Goal: Task Accomplishment & Management: Complete application form

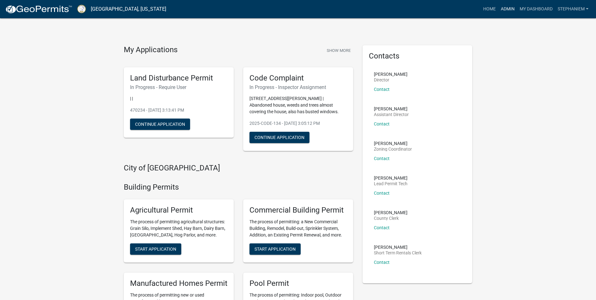
click at [500, 6] on link "Admin" at bounding box center [507, 9] width 19 height 12
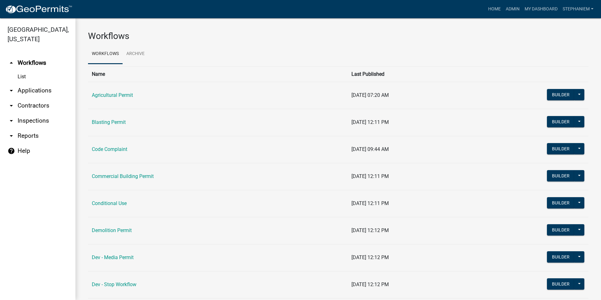
click at [35, 120] on link "arrow_drop_down Inspections" at bounding box center [37, 120] width 75 height 15
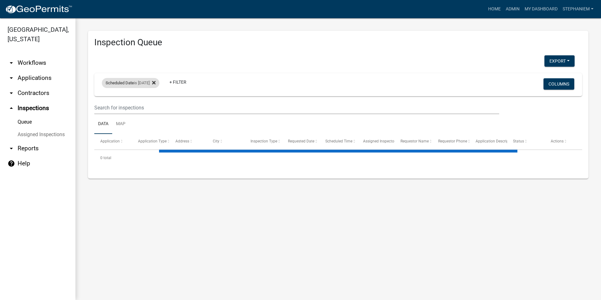
select select "3: 100"
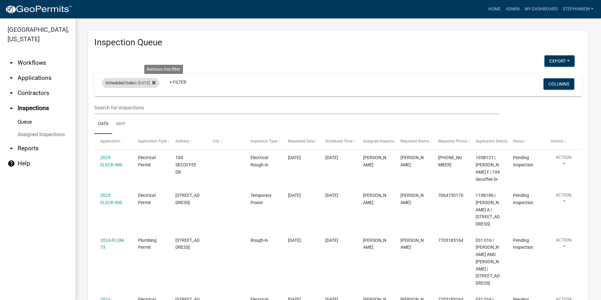
click at [155, 83] on icon at bounding box center [153, 82] width 3 height 3
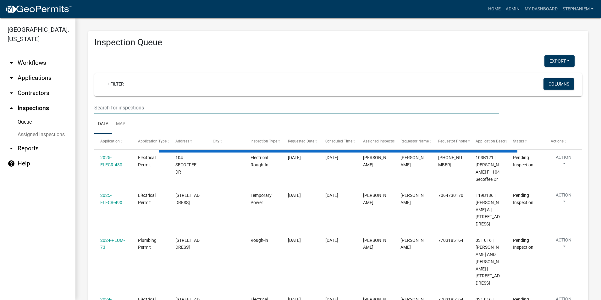
click at [132, 110] on input "text" at bounding box center [296, 107] width 405 height 13
click at [114, 85] on link "+ Filter" at bounding box center [115, 83] width 27 height 11
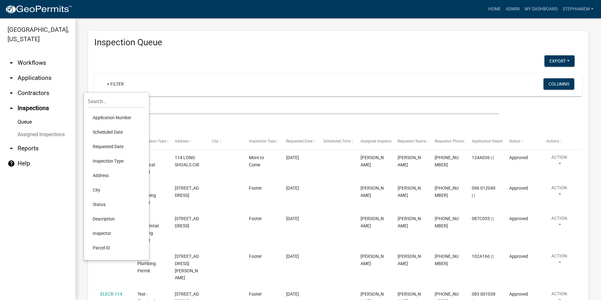
click at [113, 134] on li "Scheduled Date" at bounding box center [116, 132] width 57 height 14
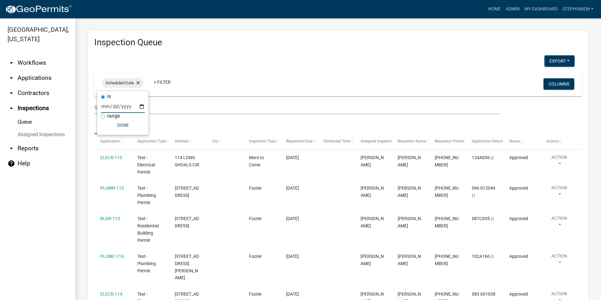
click at [140, 104] on input "date" at bounding box center [123, 106] width 44 height 13
type input "[DATE]"
click at [128, 126] on button "Done" at bounding box center [136, 124] width 44 height 11
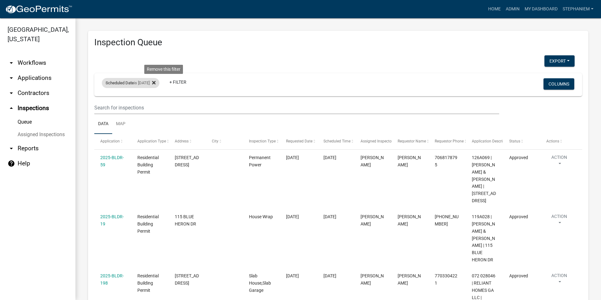
click at [155, 83] on icon at bounding box center [153, 82] width 3 height 3
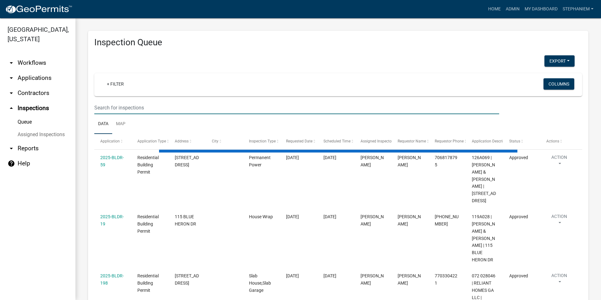
click at [143, 103] on input "text" at bounding box center [296, 107] width 405 height 13
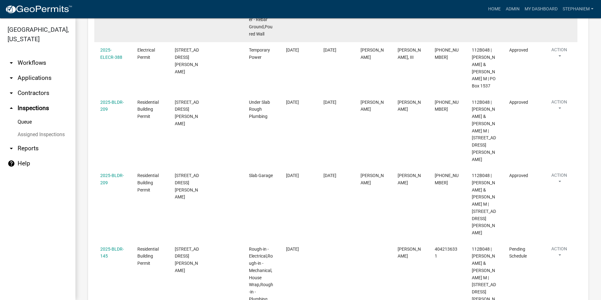
scroll to position [274, 0]
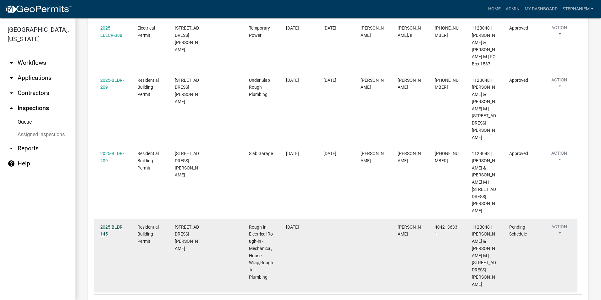
type input "330 [PERSON_NAME]"
click at [118, 224] on link "2025-BLDR-145" at bounding box center [112, 230] width 24 height 12
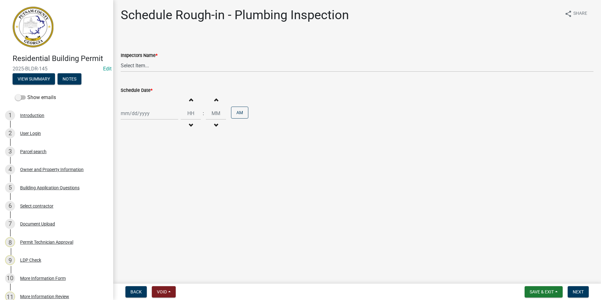
click at [49, 85] on div "Residential Building Permit 2025-BLDR-145 Edit View Summary Notes" at bounding box center [56, 67] width 103 height 37
click at [46, 79] on button "View Summary" at bounding box center [34, 78] width 42 height 11
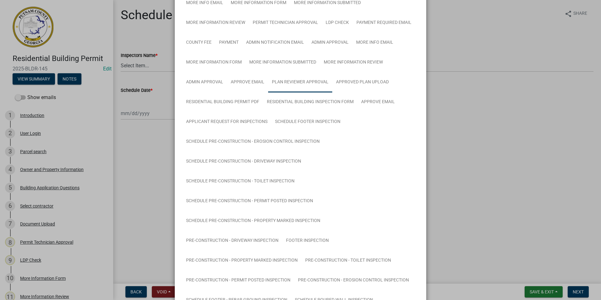
scroll to position [157, 0]
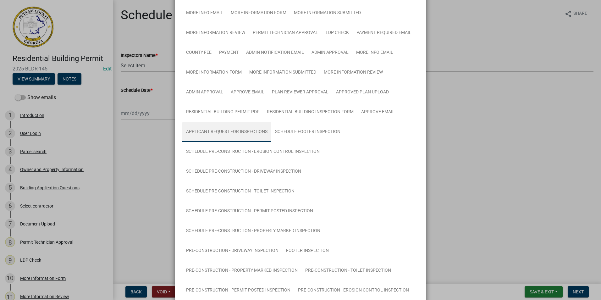
click at [239, 133] on link "Applicant Request for Inspections" at bounding box center [226, 132] width 89 height 20
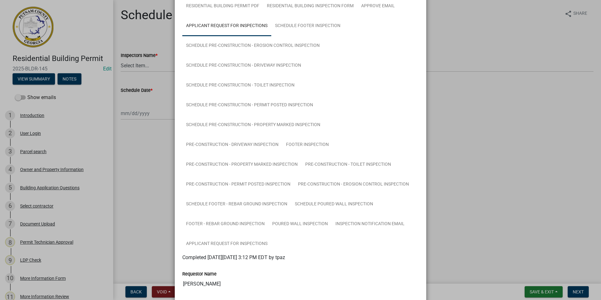
scroll to position [345, 0]
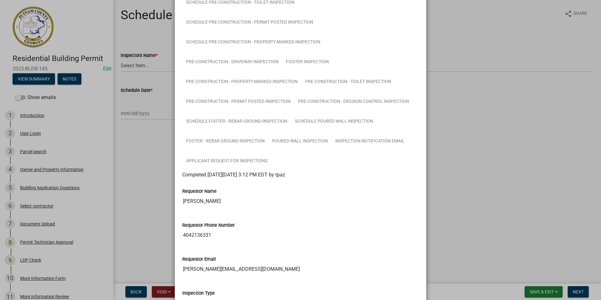
click at [512, 150] on ngb-modal-window "Summary × Printer Friendly Introduction Parcel search Owner and Property Inform…" at bounding box center [300, 150] width 601 height 300
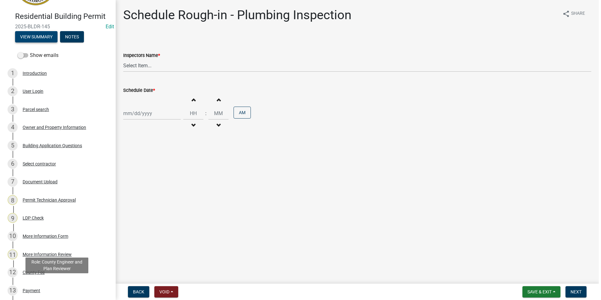
scroll to position [0, 0]
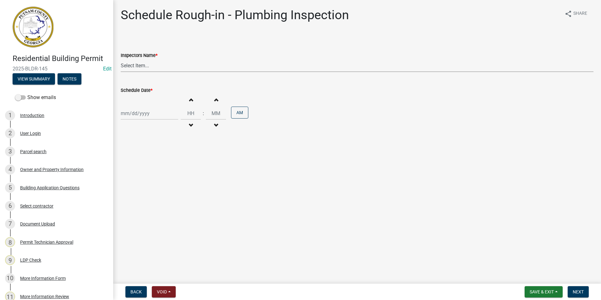
click at [144, 67] on select "Select Item... mrivera ([PERSON_NAME]) [PERSON_NAME] ([PERSON_NAME] ([PERSON_NA…" at bounding box center [357, 65] width 472 height 13
click at [154, 44] on form "Inspectors Name * Select Item... mrivera ([PERSON_NAME]) [PERSON_NAME] ([PERSON…" at bounding box center [357, 58] width 472 height 28
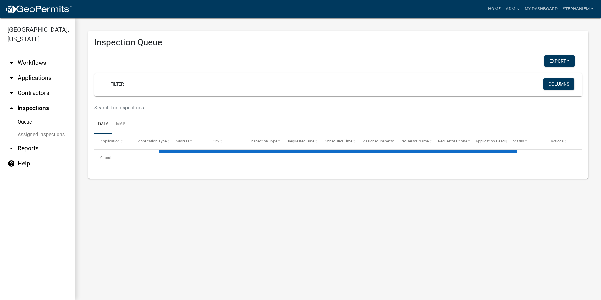
click at [41, 74] on link "arrow_drop_down Applications" at bounding box center [37, 77] width 75 height 15
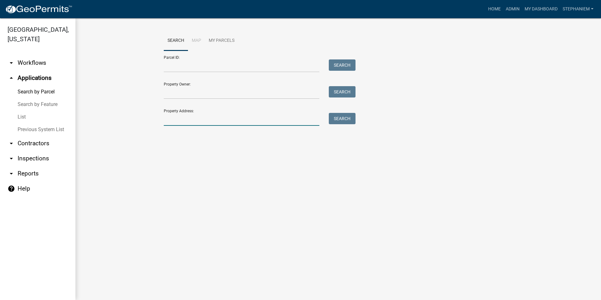
click at [192, 123] on input "Property Address:" at bounding box center [241, 119] width 155 height 13
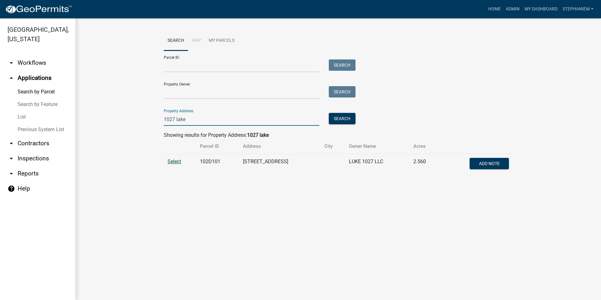
type input "1027 lake"
click at [174, 161] on span "Select" at bounding box center [174, 161] width 14 height 6
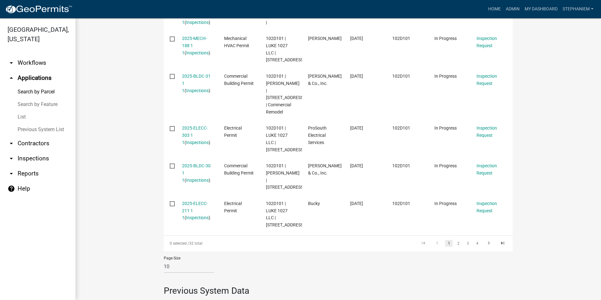
scroll to position [440, 0]
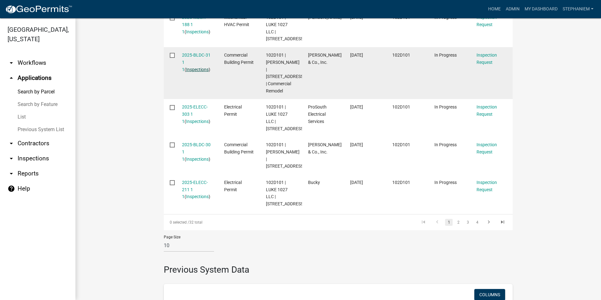
click at [203, 67] on link "Inspections" at bounding box center [197, 69] width 23 height 5
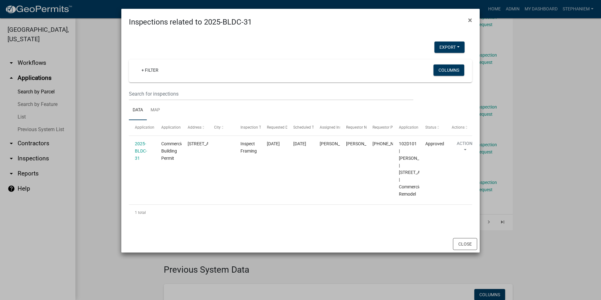
click at [101, 98] on ngb-modal-window "Inspections related to 2025-BLDC-31 × Export Excel Format (.xlsx) CSV Format (.…" at bounding box center [300, 150] width 601 height 300
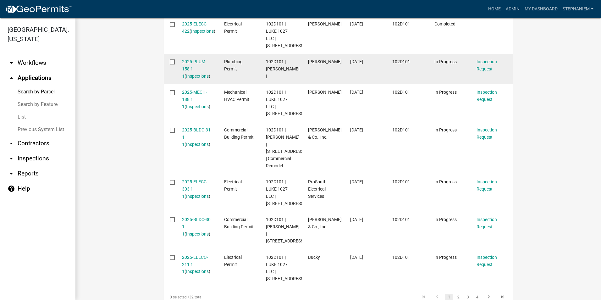
scroll to position [345, 0]
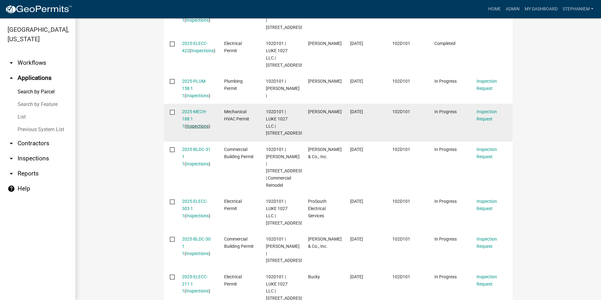
click at [186, 123] on link "Inspections" at bounding box center [197, 125] width 23 height 5
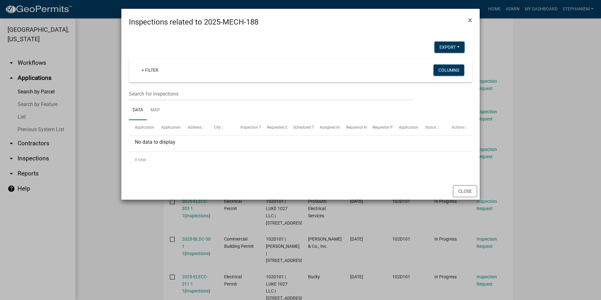
click at [101, 98] on ngb-modal-window "Inspections related to 2025-MECH-188 × Export Excel Format (.xlsx) CSV Format (…" at bounding box center [300, 150] width 601 height 300
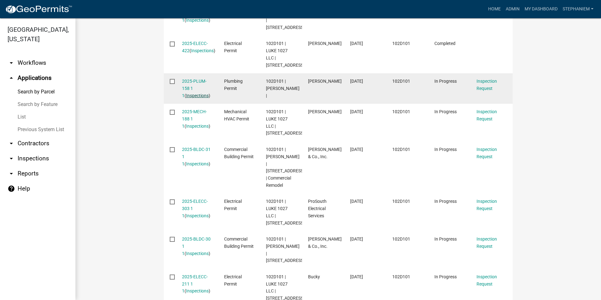
click at [192, 93] on link "Inspections" at bounding box center [197, 95] width 23 height 5
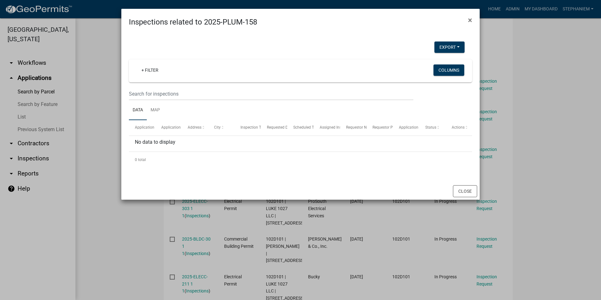
click at [93, 96] on ngb-modal-window "Inspections related to 2025-PLUM-158 × Export Excel Format (.xlsx) CSV Format (…" at bounding box center [300, 150] width 601 height 300
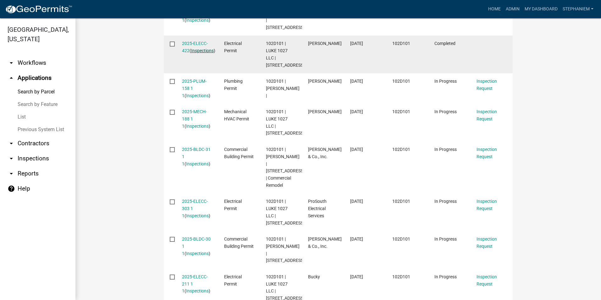
click at [194, 50] on link "Inspections" at bounding box center [202, 50] width 23 height 5
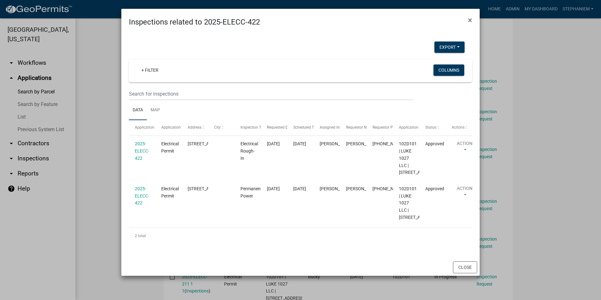
click at [107, 104] on ngb-modal-window "Inspections related to 2025-ELECC-422 × Export Excel Format (.xlsx) CSV Format …" at bounding box center [300, 150] width 601 height 300
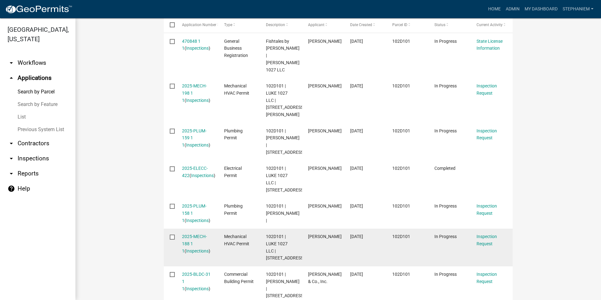
scroll to position [220, 0]
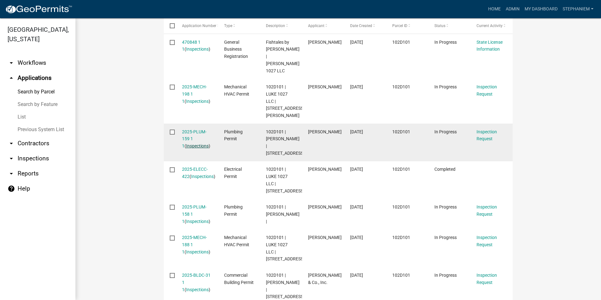
click at [196, 143] on link "Inspections" at bounding box center [197, 145] width 23 height 5
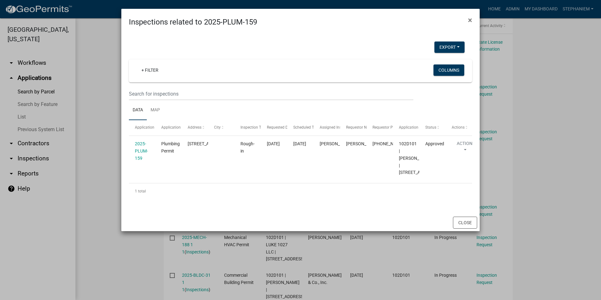
click at [112, 113] on ngb-modal-window "Inspections related to 2025-PLUM-159 × Export Excel Format (.xlsx) CSV Format (…" at bounding box center [300, 150] width 601 height 300
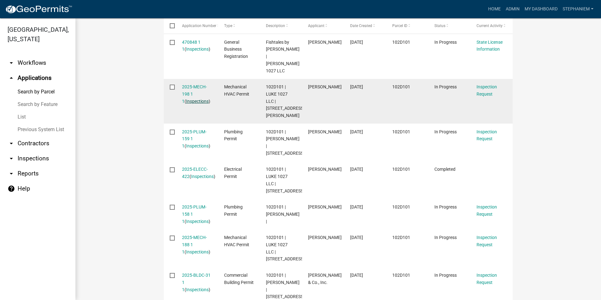
click at [195, 99] on link "Inspections" at bounding box center [197, 101] width 23 height 5
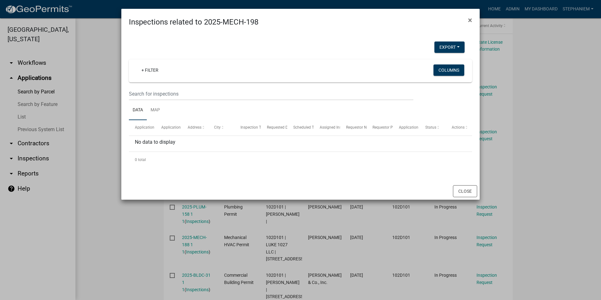
click at [96, 99] on ngb-modal-window "Inspections related to 2025-MECH-198 × Export Excel Format (.xlsx) CSV Format (…" at bounding box center [300, 150] width 601 height 300
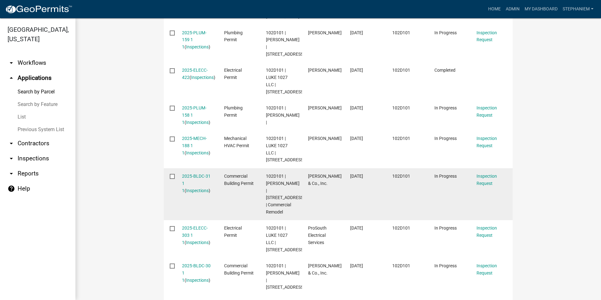
scroll to position [314, 0]
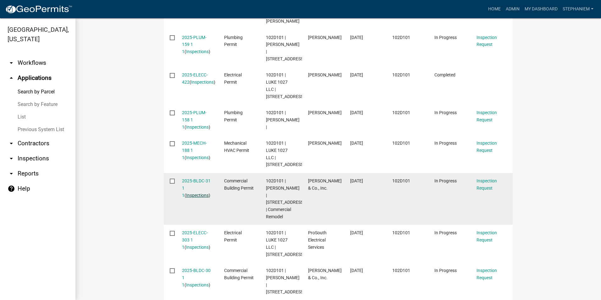
click at [196, 193] on link "Inspections" at bounding box center [197, 195] width 23 height 5
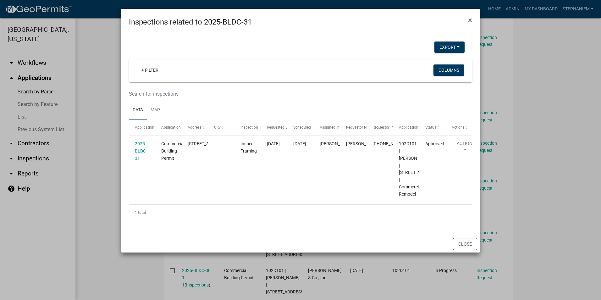
click at [98, 128] on ngb-modal-window "Inspections related to 2025-BLDC-31 × Export Excel Format (.xlsx) CSV Format (.…" at bounding box center [300, 150] width 601 height 300
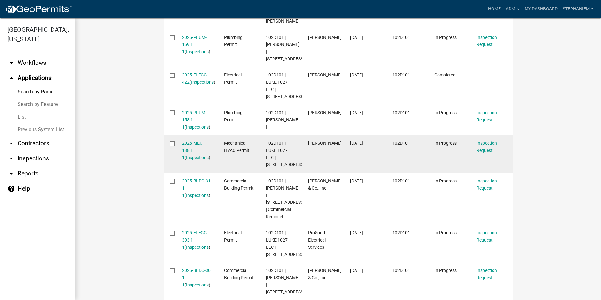
click at [192, 155] on datatable-body-cell "2025-MECH-188 1 1 ( Inspections )" at bounding box center [197, 154] width 42 height 38
click at [193, 155] on link "Inspections" at bounding box center [197, 157] width 23 height 5
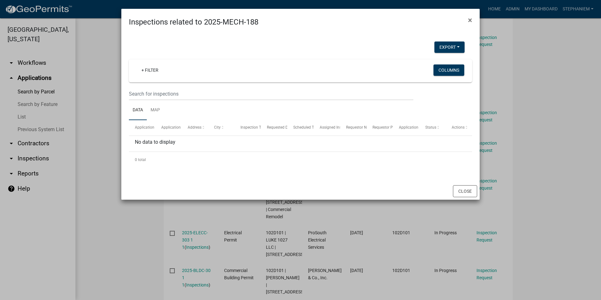
click at [94, 110] on ngb-modal-window "Inspections related to 2025-MECH-188 × Export Excel Format (.xlsx) CSV Format (…" at bounding box center [300, 150] width 601 height 300
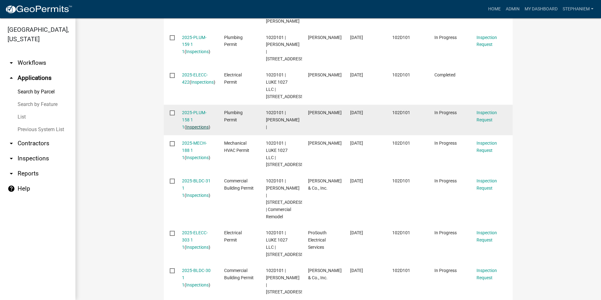
click at [190, 124] on link "Inspections" at bounding box center [197, 126] width 23 height 5
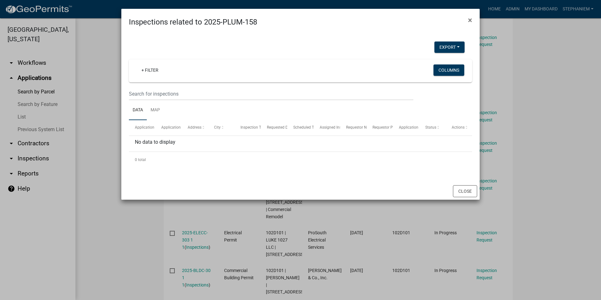
click at [107, 113] on ngb-modal-window "Inspections related to 2025-PLUM-158 × Export Excel Format (.xlsx) CSV Format (…" at bounding box center [300, 150] width 601 height 300
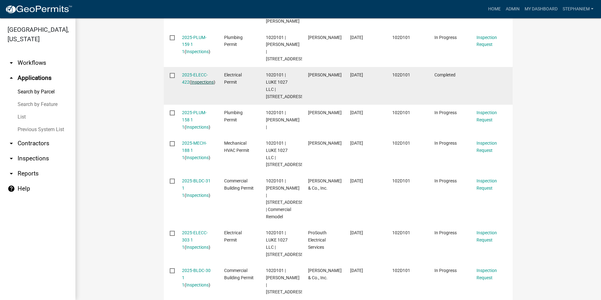
click at [193, 83] on link "Inspections" at bounding box center [202, 81] width 23 height 5
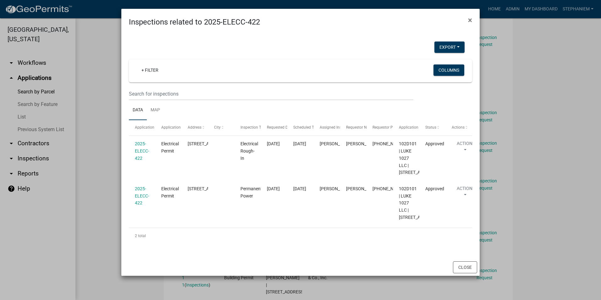
click at [111, 113] on ngb-modal-window "Inspections related to 2025-ELECC-422 × Export Excel Format (.xlsx) CSV Format …" at bounding box center [300, 150] width 601 height 300
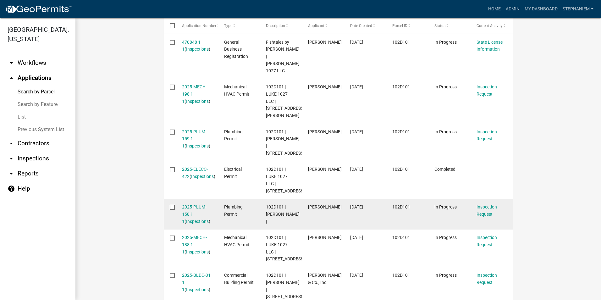
scroll to position [188, 0]
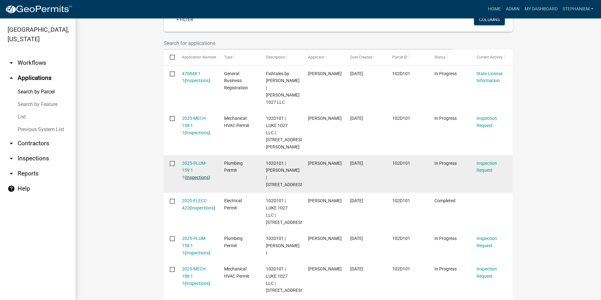
click at [192, 175] on link "Inspections" at bounding box center [197, 177] width 23 height 5
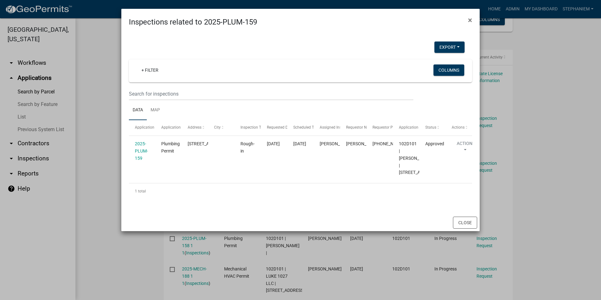
click at [110, 112] on ngb-modal-window "Inspections related to 2025-PLUM-159 × Export Excel Format (.xlsx) CSV Format (…" at bounding box center [300, 150] width 601 height 300
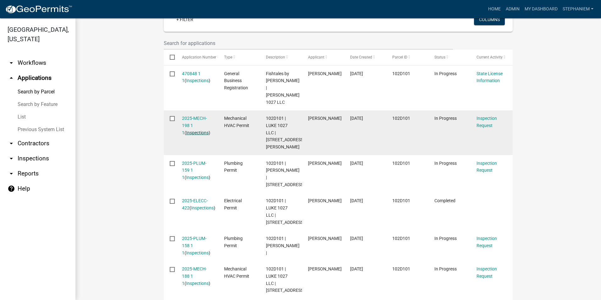
click at [199, 130] on link "Inspections" at bounding box center [197, 132] width 23 height 5
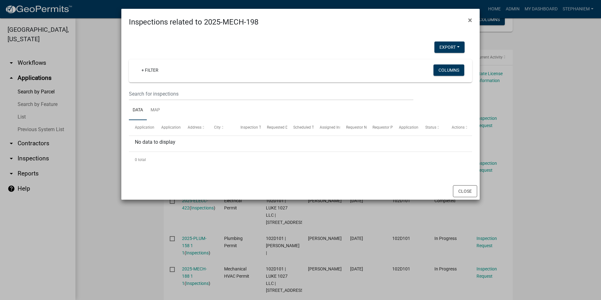
click at [112, 105] on ngb-modal-window "Inspections related to 2025-MECH-198 × Export Excel Format (.xlsx) CSV Format (…" at bounding box center [300, 150] width 601 height 300
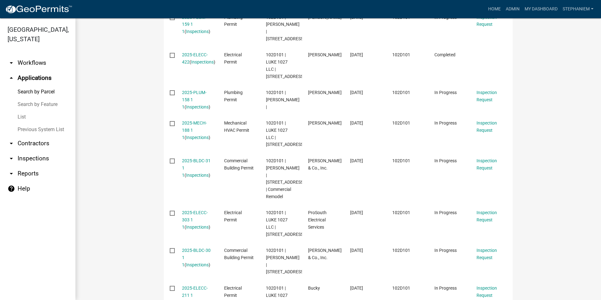
scroll to position [345, 0]
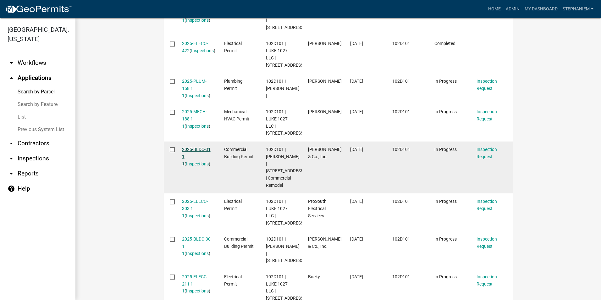
click at [195, 147] on link "2025-BLDC-31 1 1" at bounding box center [196, 156] width 29 height 19
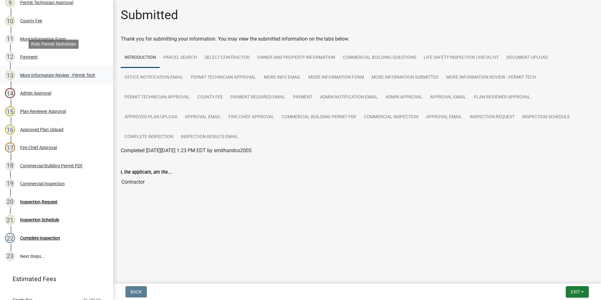
scroll to position [283, 0]
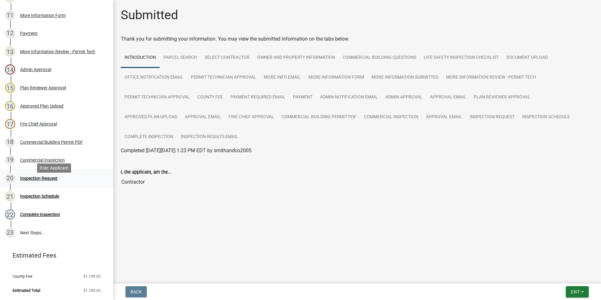
click at [55, 180] on div "Inspection Request" at bounding box center [38, 178] width 37 height 4
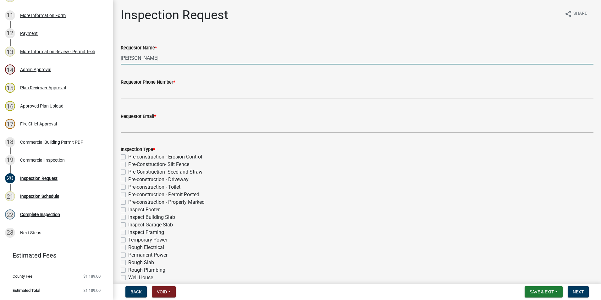
click at [167, 54] on input "[PERSON_NAME]" at bounding box center [357, 58] width 472 height 13
type input "A"
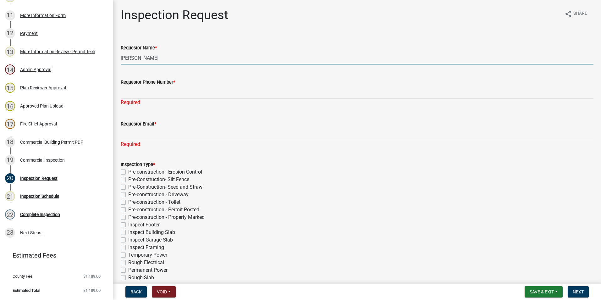
click at [164, 59] on input "[PERSON_NAME]" at bounding box center [357, 58] width 472 height 13
type input "[PERSON_NAME]"
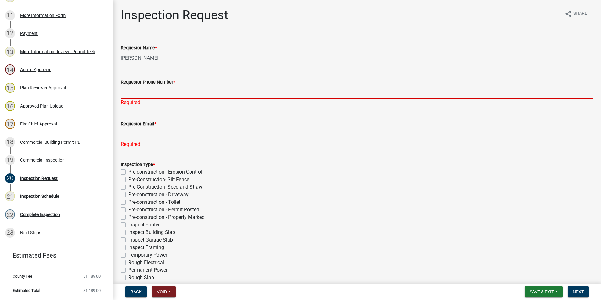
click at [160, 93] on input "Requestor Phone Number *" at bounding box center [357, 92] width 472 height 13
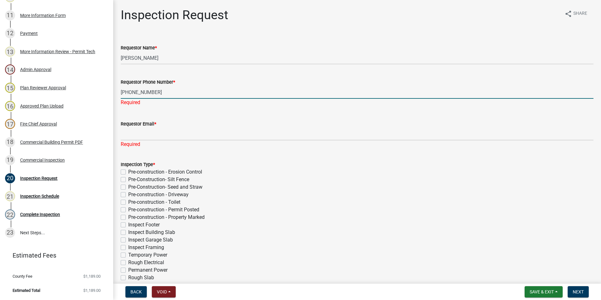
type input "[PHONE_NUMBER]"
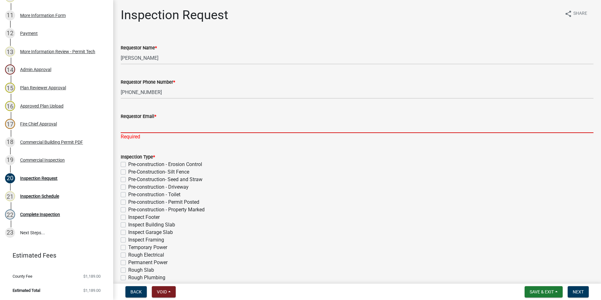
click at [159, 136] on div "Requestor Email * Required" at bounding box center [357, 122] width 472 height 37
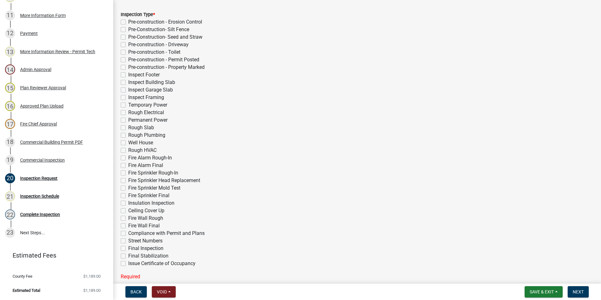
scroll to position [157, 0]
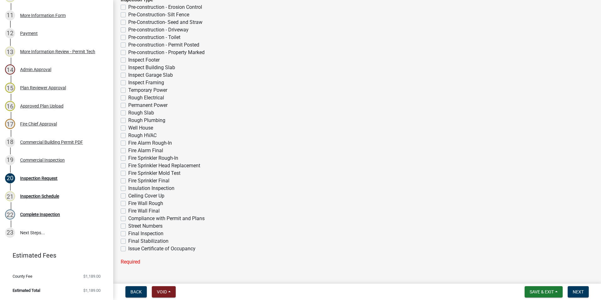
type input "[PERSON_NAME][EMAIL_ADDRESS][DOMAIN_NAME]"
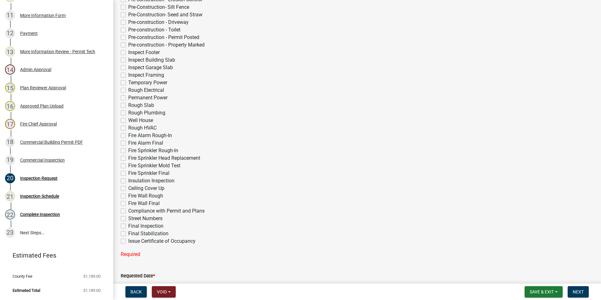
scroll to position [150, 0]
click at [128, 230] on label "Final Inspection" at bounding box center [145, 226] width 35 height 8
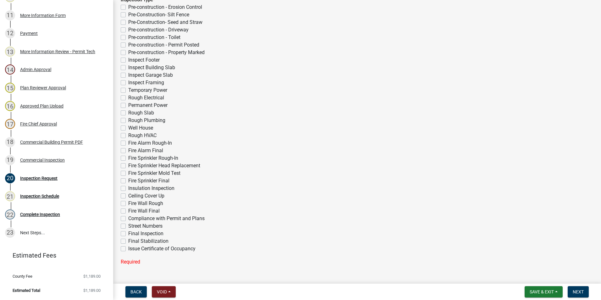
click at [128, 234] on input "Final Inspection" at bounding box center [130, 232] width 4 height 4
checkbox input "true"
checkbox input "false"
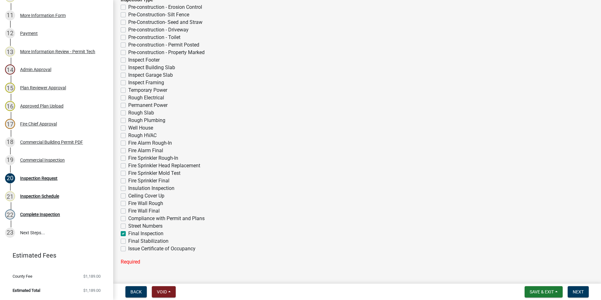
checkbox input "false"
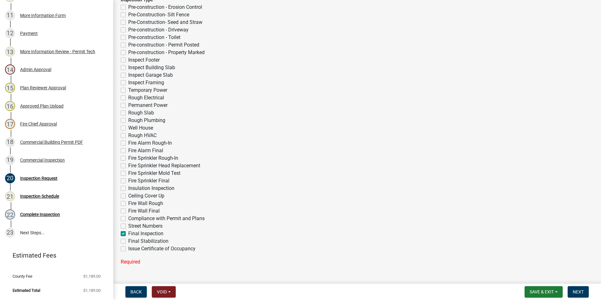
checkbox input "false"
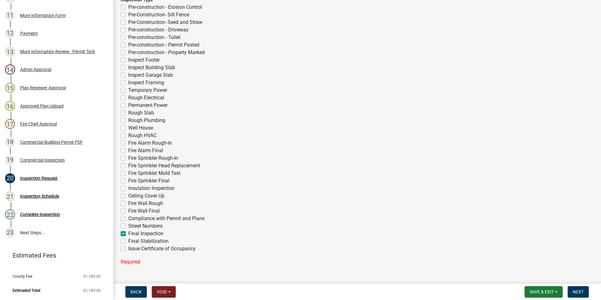
checkbox input "false"
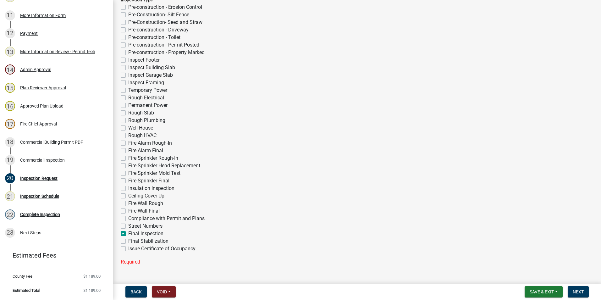
checkbox input "false"
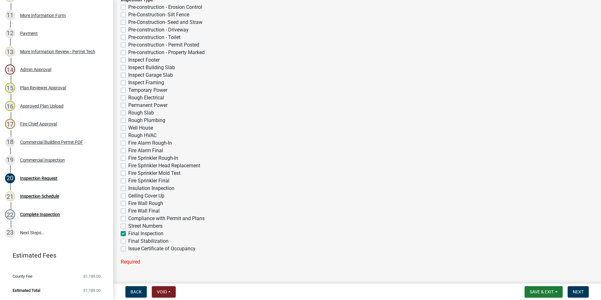
checkbox input "false"
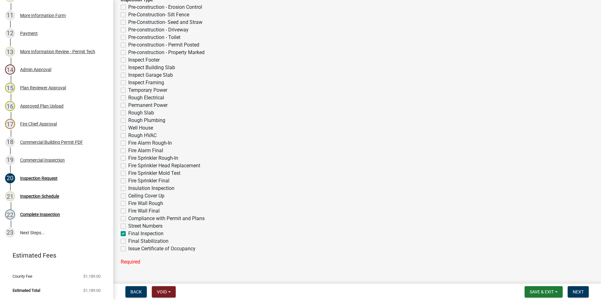
checkbox input "false"
checkbox input "true"
checkbox input "false"
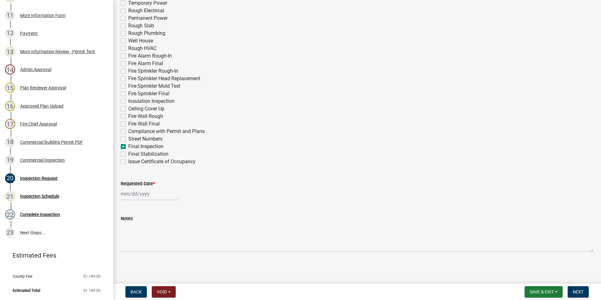
scroll to position [237, 0]
click at [143, 195] on div at bounding box center [149, 193] width 57 height 13
select select "9"
select select "2025"
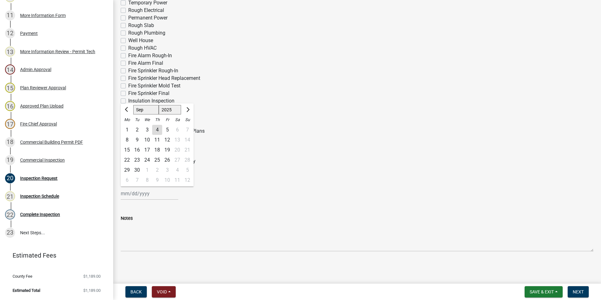
click at [166, 132] on div "5" at bounding box center [167, 130] width 10 height 10
type input "[DATE]"
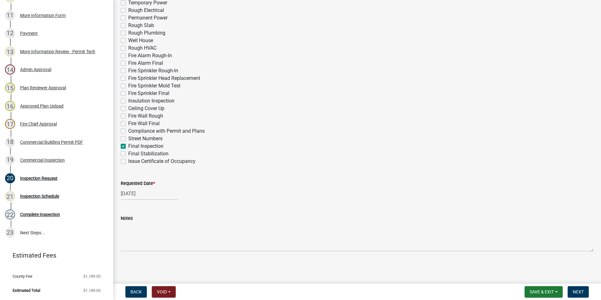
click at [128, 159] on label "Issue Certificate of Occupancy" at bounding box center [161, 161] width 67 height 8
click at [128, 159] on input "Issue Certificate of Occupancy" at bounding box center [130, 159] width 4 height 4
checkbox input "true"
checkbox input "false"
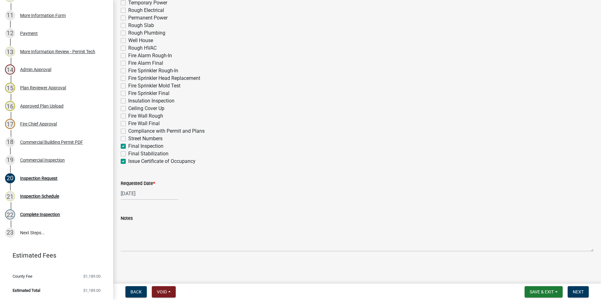
checkbox input "false"
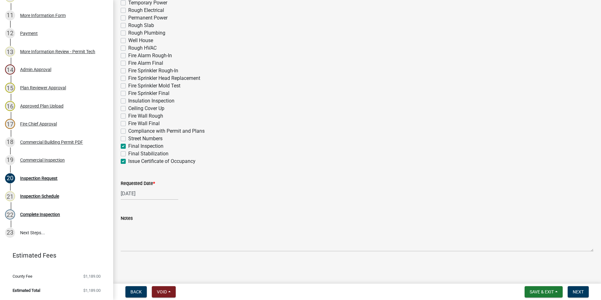
checkbox input "false"
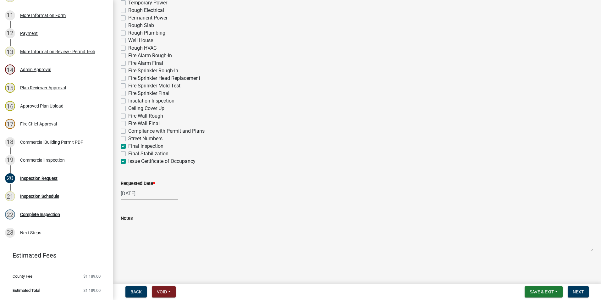
checkbox input "false"
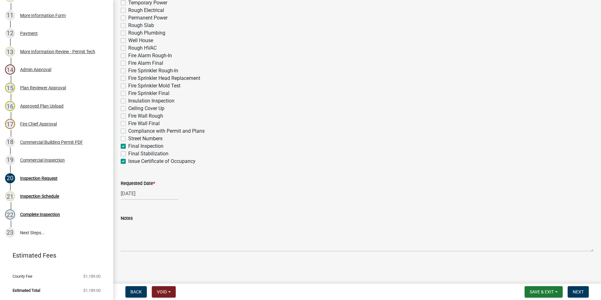
checkbox input "false"
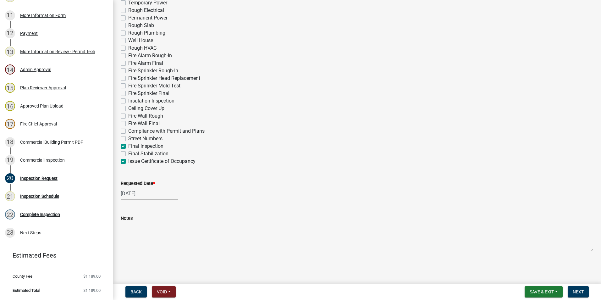
checkbox input "false"
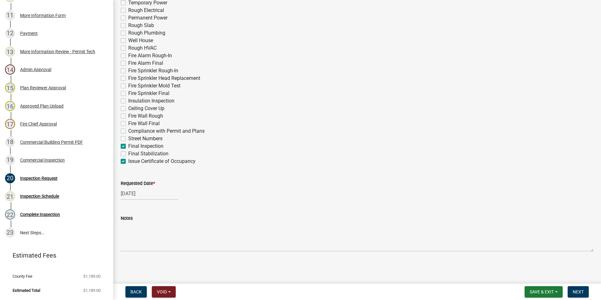
checkbox input "false"
checkbox input "true"
checkbox input "false"
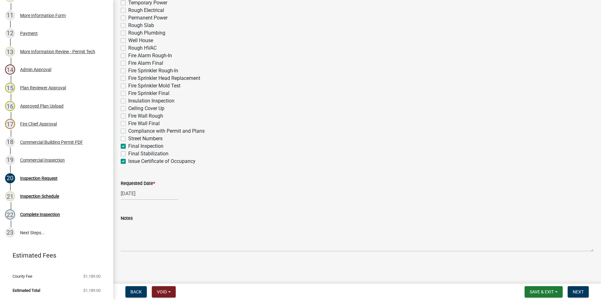
checkbox input "true"
click at [578, 294] on span "Next" at bounding box center [577, 291] width 11 height 5
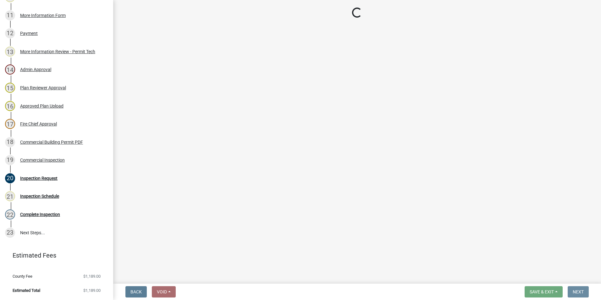
scroll to position [0, 0]
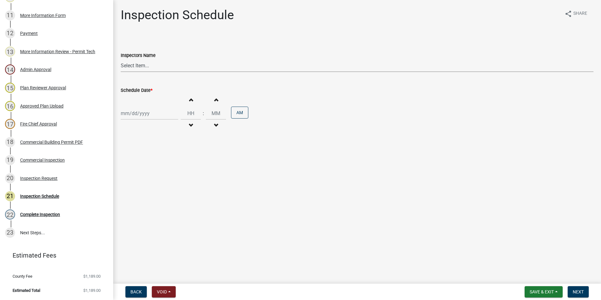
click at [123, 64] on select "Select Item... mrivera ([PERSON_NAME]) [PERSON_NAME] ([PERSON_NAME] ([PERSON_NA…" at bounding box center [357, 65] width 472 height 13
select select "07642ab0-564c-47bb-824b-0ccf2da83593"
click at [121, 59] on select "Select Item... mrivera ([PERSON_NAME]) [PERSON_NAME] ([PERSON_NAME] ([PERSON_NA…" at bounding box center [357, 65] width 472 height 13
click at [136, 111] on div at bounding box center [149, 113] width 57 height 13
select select "9"
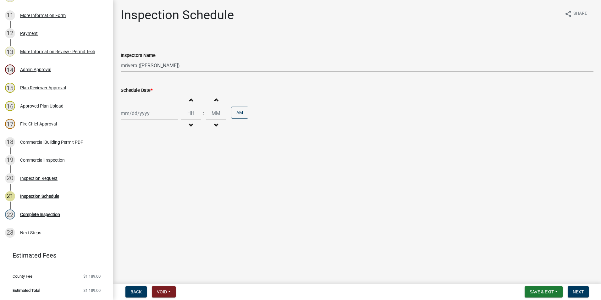
select select "2025"
click at [167, 144] on div "5" at bounding box center [167, 147] width 10 height 10
type input "[DATE]"
click at [36, 198] on div "Inspection Schedule" at bounding box center [39, 196] width 39 height 4
click at [64, 183] on div "20 Inspection Request" at bounding box center [54, 178] width 98 height 10
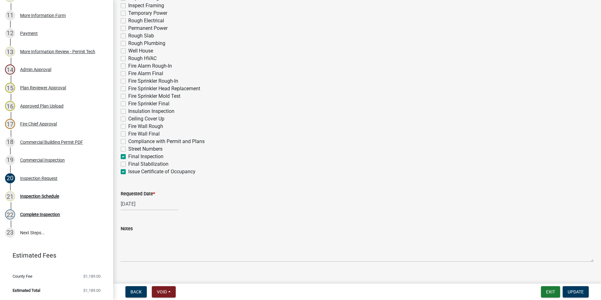
scroll to position [237, 0]
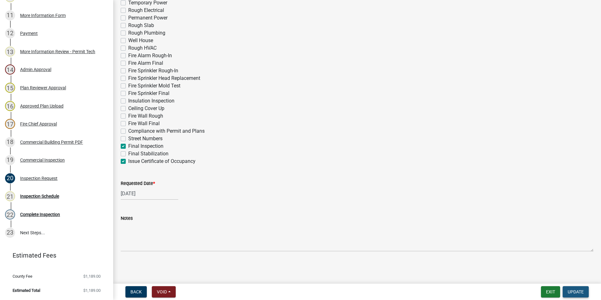
click at [569, 288] on button "Update" at bounding box center [575, 291] width 26 height 11
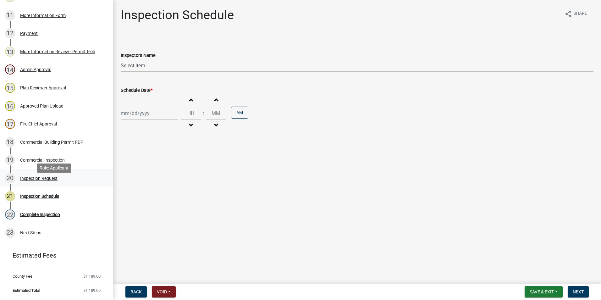
click at [61, 183] on div "20 Inspection Request" at bounding box center [54, 178] width 98 height 10
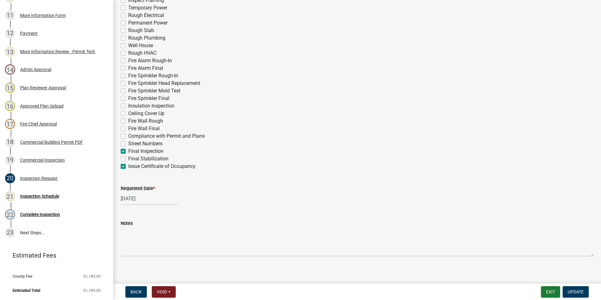
scroll to position [237, 0]
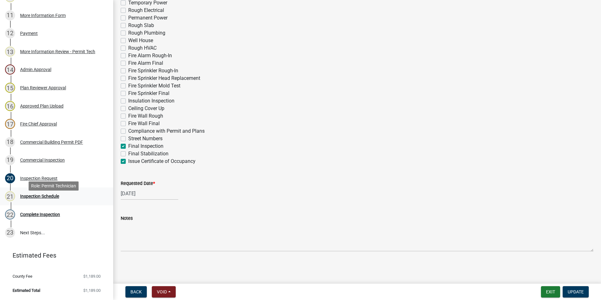
click at [51, 197] on link "21 Inspection Schedule" at bounding box center [56, 196] width 113 height 18
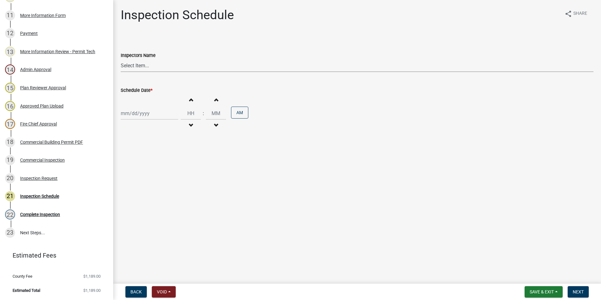
click at [152, 67] on select "Select Item... mrivera ([PERSON_NAME]) [PERSON_NAME] ([PERSON_NAME] ([PERSON_NA…" at bounding box center [357, 65] width 472 height 13
select select "07642ab0-564c-47bb-824b-0ccf2da83593"
click at [121, 59] on select "Select Item... mrivera ([PERSON_NAME]) [PERSON_NAME] ([PERSON_NAME] ([PERSON_NA…" at bounding box center [357, 65] width 472 height 13
click at [139, 110] on div at bounding box center [149, 113] width 57 height 13
select select "9"
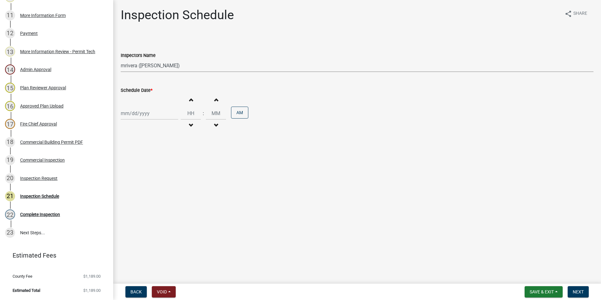
select select "2025"
click at [166, 142] on div "5" at bounding box center [167, 147] width 10 height 10
type input "[DATE]"
click at [582, 291] on span "Next" at bounding box center [577, 291] width 11 height 5
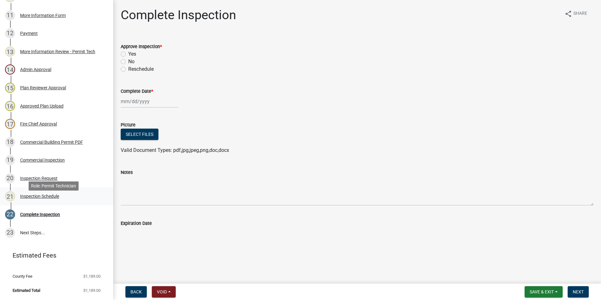
click at [69, 199] on div "21 Inspection Schedule" at bounding box center [54, 196] width 98 height 10
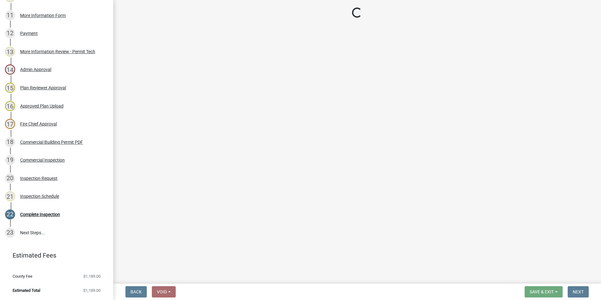
select select "07642ab0-564c-47bb-824b-0ccf2da83593"
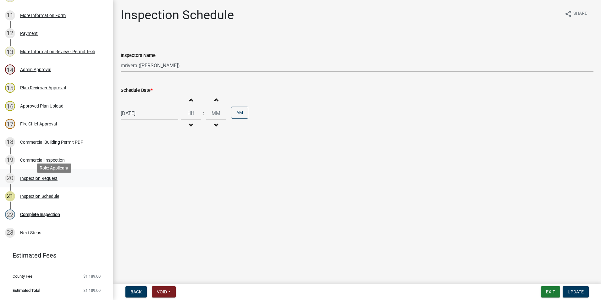
click at [42, 180] on div "Inspection Request" at bounding box center [38, 178] width 37 height 4
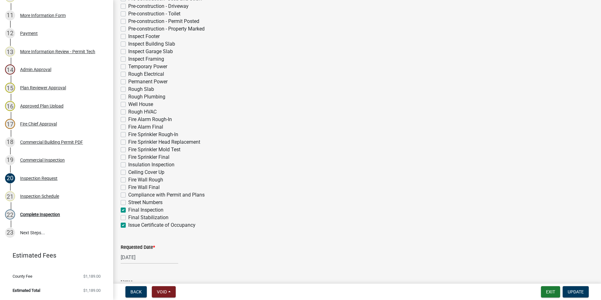
scroll to position [188, 0]
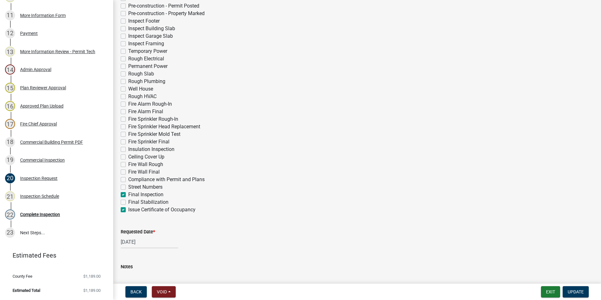
click at [128, 187] on label "Street Numbers" at bounding box center [145, 187] width 34 height 8
click at [128, 187] on input "Street Numbers" at bounding box center [130, 185] width 4 height 4
checkbox input "true"
checkbox input "false"
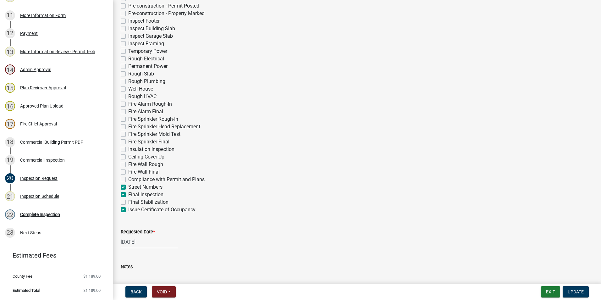
checkbox input "false"
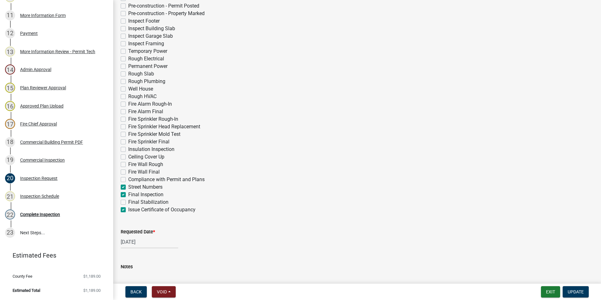
checkbox input "false"
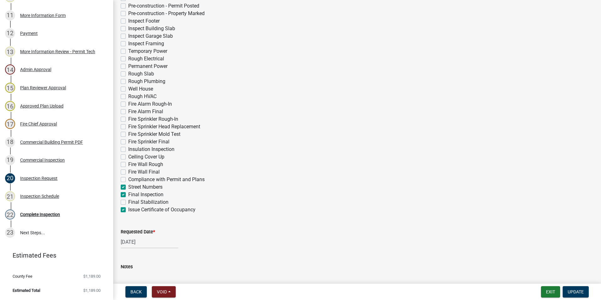
checkbox input "false"
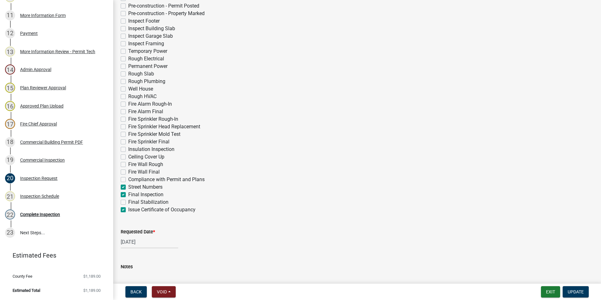
checkbox input "false"
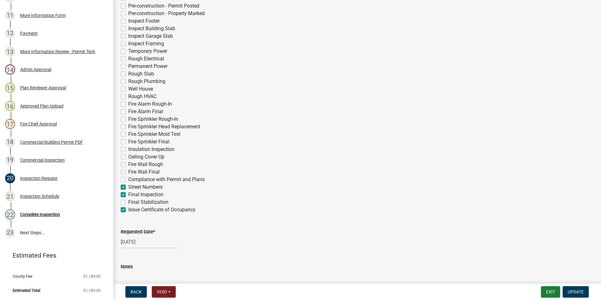
checkbox input "false"
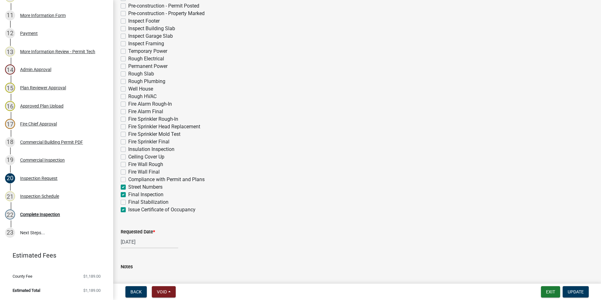
checkbox input "false"
checkbox input "true"
checkbox input "false"
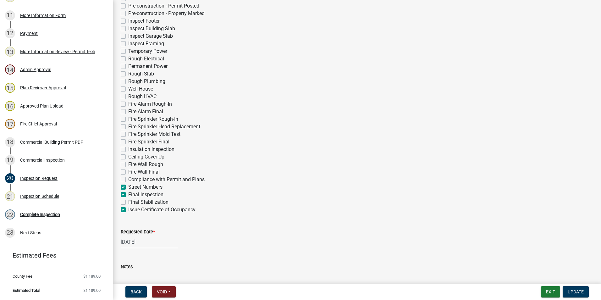
checkbox input "true"
click at [582, 289] on span "Update" at bounding box center [575, 291] width 16 height 5
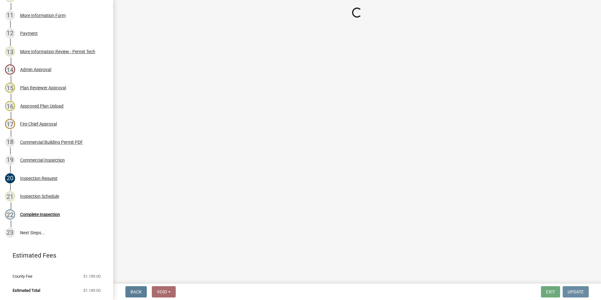
scroll to position [0, 0]
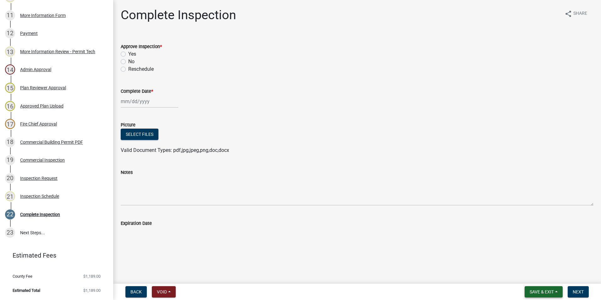
click at [542, 291] on span "Save & Exit" at bounding box center [541, 291] width 24 height 5
click at [538, 274] on button "Save & Exit" at bounding box center [537, 275] width 50 height 15
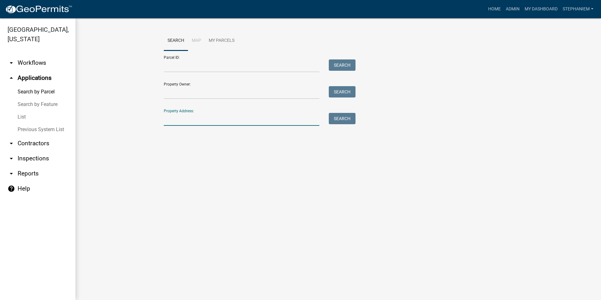
click at [199, 118] on input "Property Address:" at bounding box center [241, 119] width 155 height 13
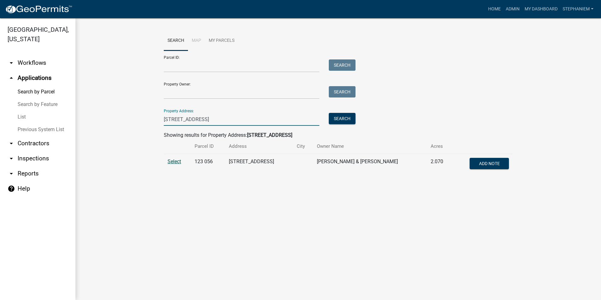
type input "[STREET_ADDRESS]"
click at [177, 158] on span "Select" at bounding box center [174, 161] width 14 height 6
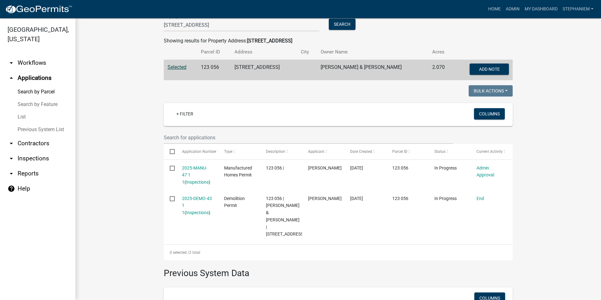
scroll to position [126, 0]
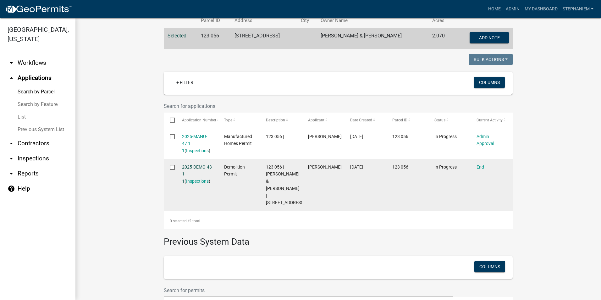
click at [195, 166] on link "2025-DEMO-43 1 1" at bounding box center [197, 173] width 30 height 19
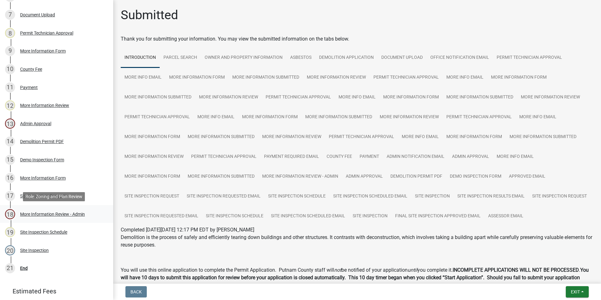
scroll to position [220, 0]
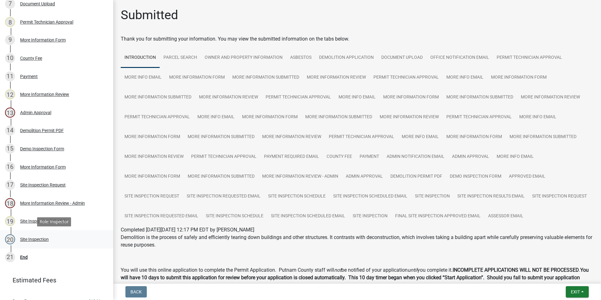
click at [46, 238] on div "Site Inspection" at bounding box center [34, 239] width 29 height 4
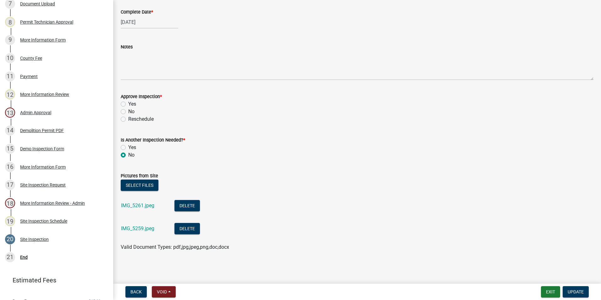
scroll to position [0, 0]
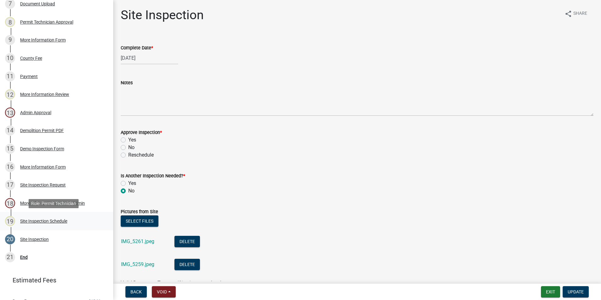
click at [60, 223] on div "Site Inspection Schedule" at bounding box center [43, 221] width 47 height 4
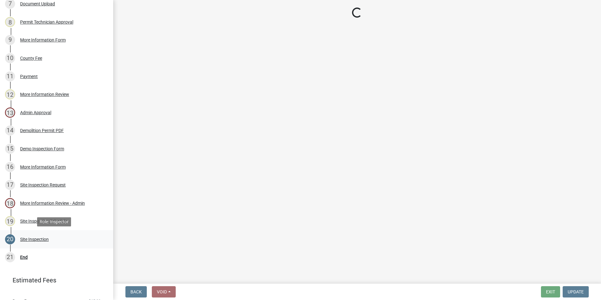
select select "a0ea4169-8540-4a2c-b9f4-cf4c1ffdeb95"
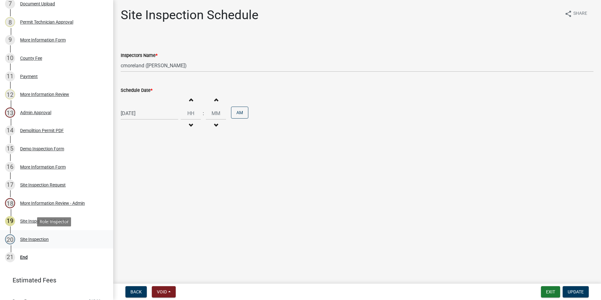
click at [35, 241] on div "Site Inspection" at bounding box center [34, 239] width 29 height 4
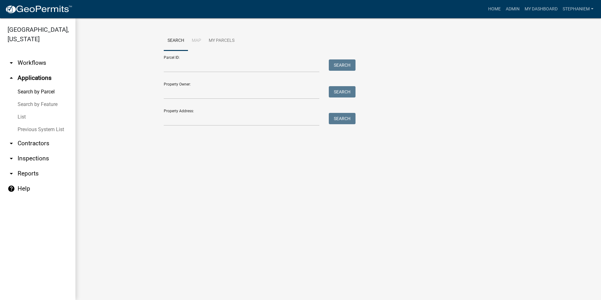
click at [435, 164] on main "Search Map My Parcels Parcel ID: Search Property Owner: Search Property Address…" at bounding box center [337, 158] width 525 height 281
click at [30, 159] on link "arrow_drop_down Inspections" at bounding box center [37, 158] width 75 height 15
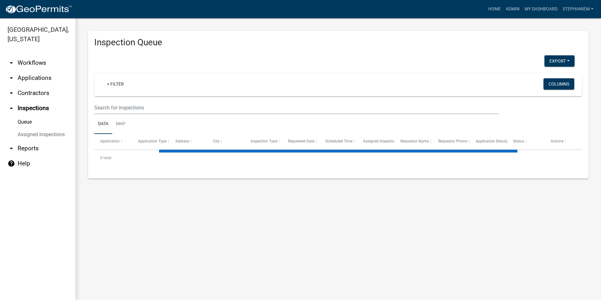
select select "3: 100"
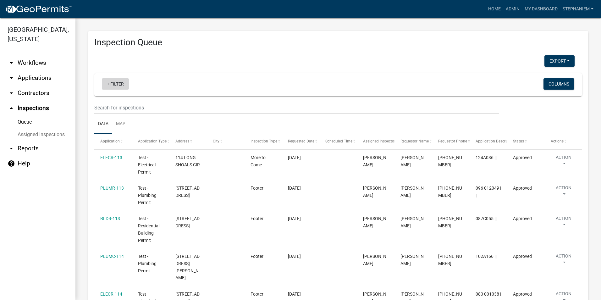
click at [113, 83] on link "+ Filter" at bounding box center [115, 83] width 27 height 11
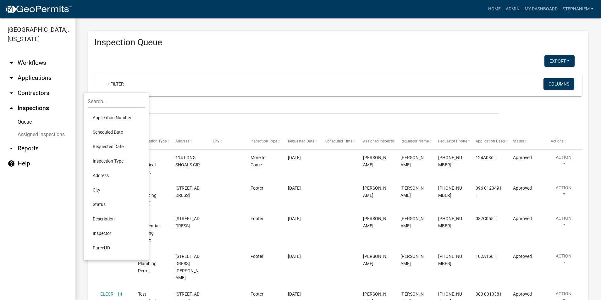
click at [116, 134] on li "Scheduled Date" at bounding box center [116, 132] width 57 height 14
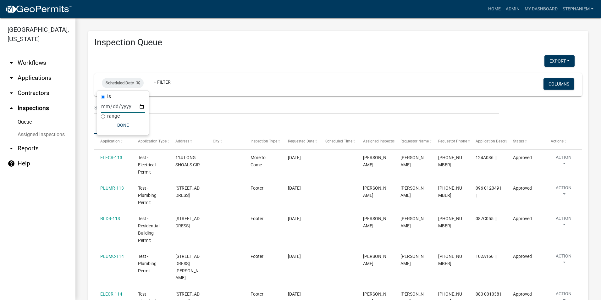
click at [139, 104] on input "date" at bounding box center [123, 106] width 44 height 13
type input "[DATE]"
click at [139, 127] on button "Done" at bounding box center [136, 124] width 44 height 11
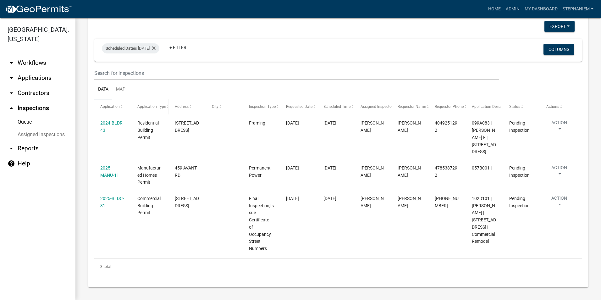
scroll to position [42, 0]
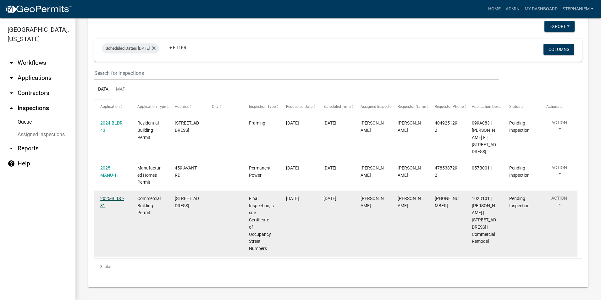
click at [122, 196] on link "2025-BLDC-31" at bounding box center [112, 202] width 24 height 12
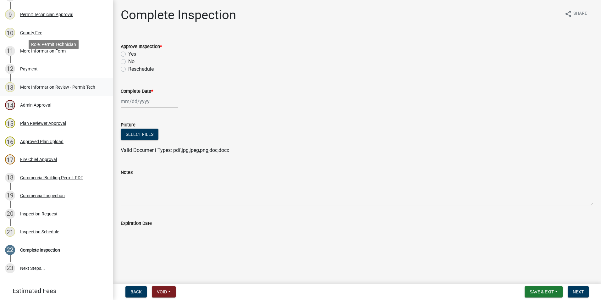
scroll to position [283, 0]
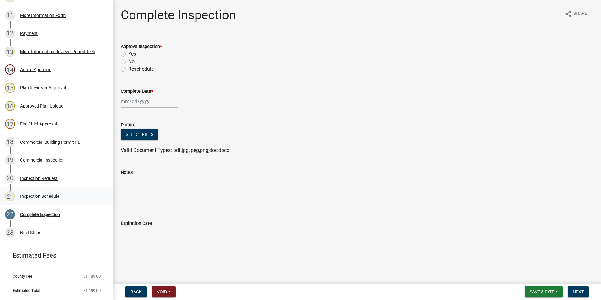
click at [57, 201] on div "21 Inspection Schedule" at bounding box center [54, 196] width 98 height 10
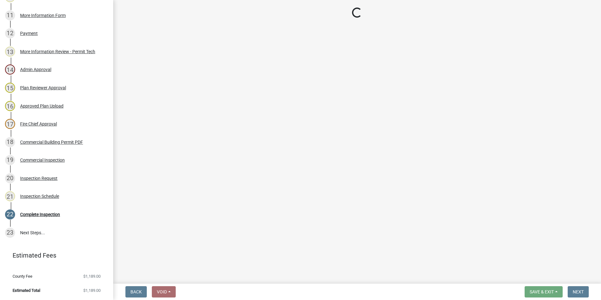
select select "07642ab0-564c-47bb-824b-0ccf2da83593"
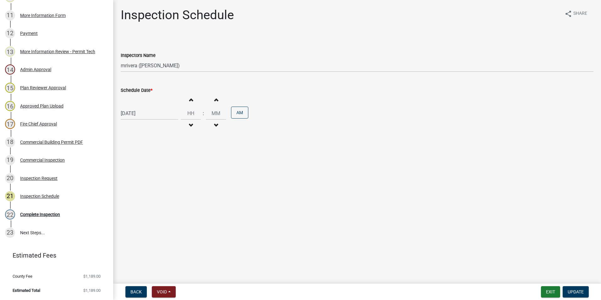
click at [144, 115] on div "[DATE]" at bounding box center [149, 113] width 57 height 13
select select "9"
select select "2025"
click at [156, 144] on div "4" at bounding box center [157, 147] width 10 height 10
type input "[DATE]"
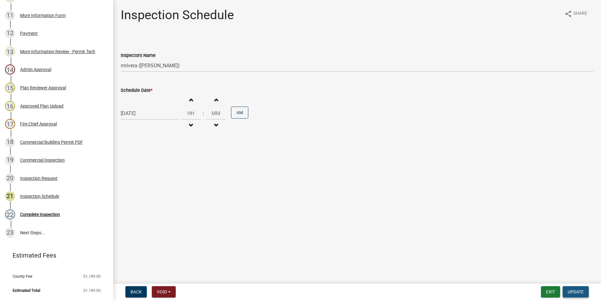
click at [573, 292] on span "Update" at bounding box center [575, 291] width 16 height 5
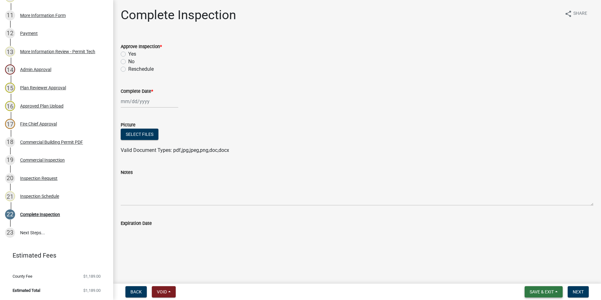
click at [557, 291] on button "Save & Exit" at bounding box center [543, 291] width 38 height 11
click at [548, 272] on button "Save & Exit" at bounding box center [537, 275] width 50 height 15
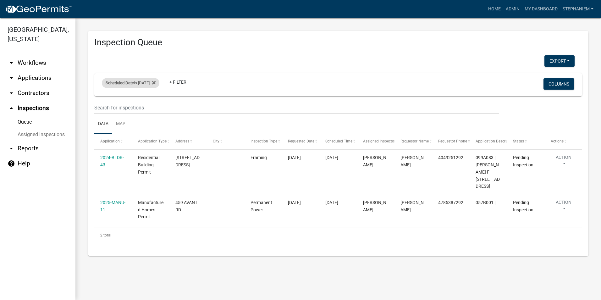
click at [151, 85] on div "Scheduled Date is [DATE]" at bounding box center [130, 83] width 57 height 10
click at [153, 106] on input "[DATE]" at bounding box center [136, 106] width 44 height 13
type input "[DATE]"
click at [147, 128] on button "Done" at bounding box center [136, 124] width 44 height 11
select select "3: 100"
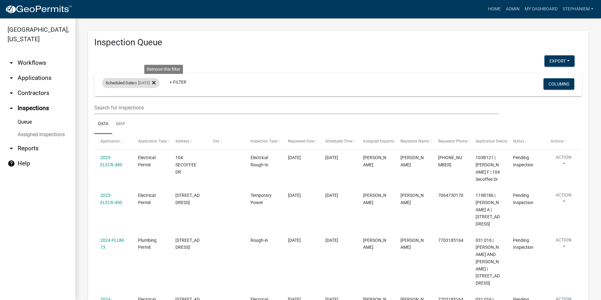
click at [155, 81] on icon at bounding box center [153, 82] width 3 height 5
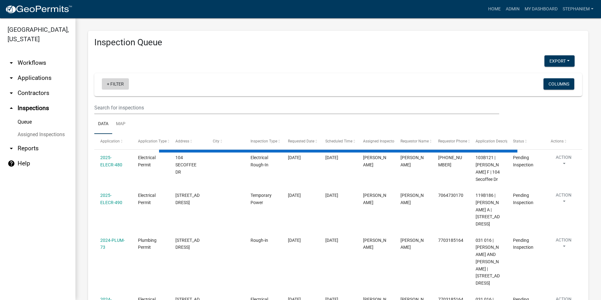
click at [114, 81] on link "+ Filter" at bounding box center [115, 83] width 27 height 11
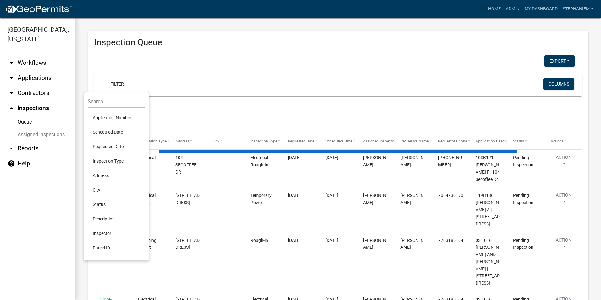
click at [112, 144] on li "Requested Date" at bounding box center [116, 146] width 57 height 14
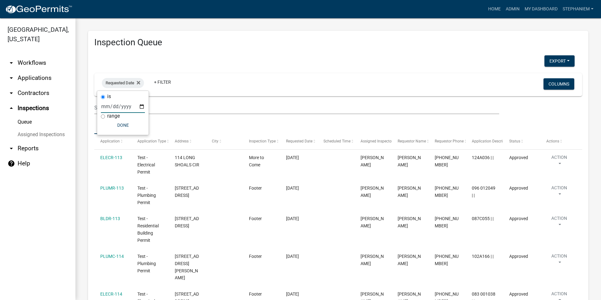
click at [140, 106] on input "date" at bounding box center [123, 106] width 44 height 13
type input "[DATE]"
click at [129, 123] on button "Done" at bounding box center [136, 124] width 44 height 11
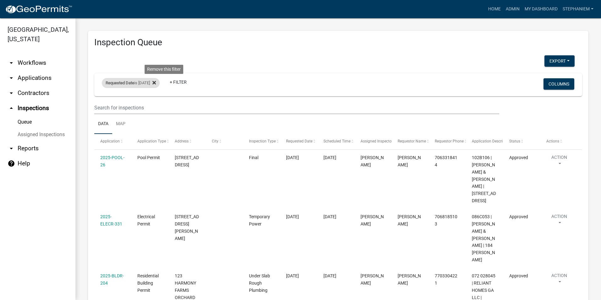
click at [156, 83] on icon at bounding box center [153, 82] width 3 height 3
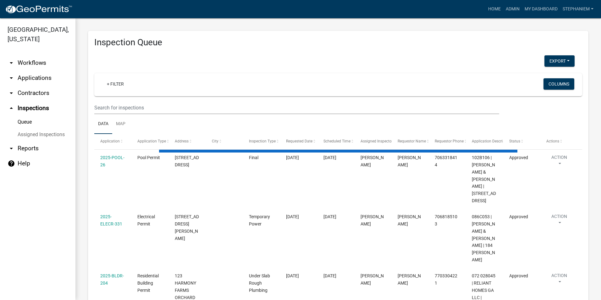
select select "3: 100"
